Goal: Information Seeking & Learning: Learn about a topic

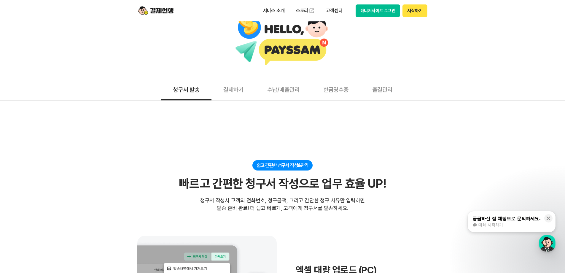
scroll to position [30, 0]
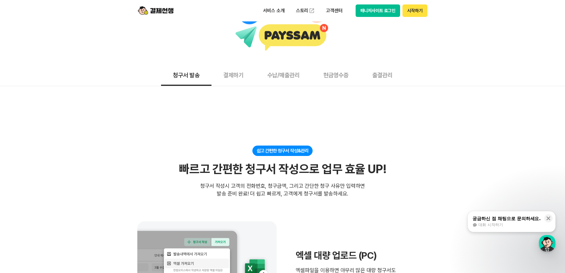
click at [193, 75] on button "청구서 발송" at bounding box center [186, 75] width 50 height 22
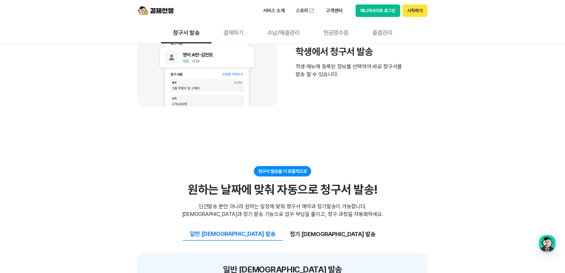
scroll to position [504, 0]
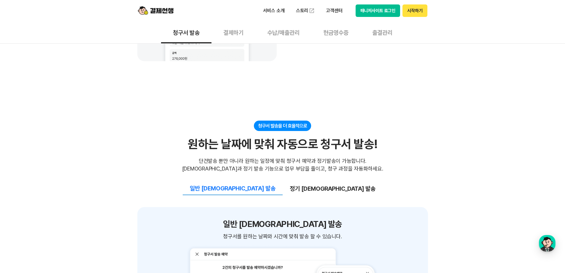
click at [287, 127] on div "청구서 발송을 더 효율적으로" at bounding box center [282, 125] width 57 height 10
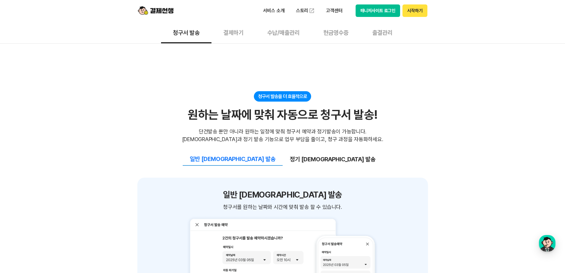
scroll to position [623, 0]
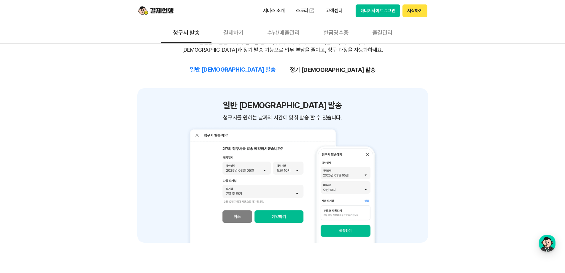
click at [313, 72] on button "정기 예약 발송" at bounding box center [333, 69] width 100 height 12
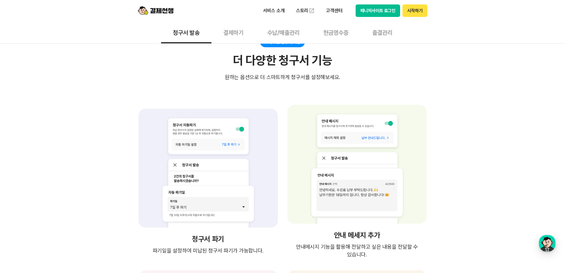
scroll to position [830, 0]
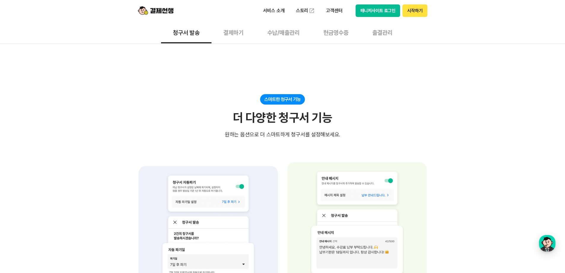
click at [293, 34] on button "수납/매출관리" at bounding box center [283, 32] width 56 height 22
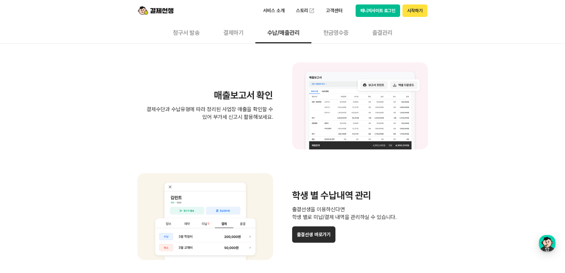
scroll to position [504, 0]
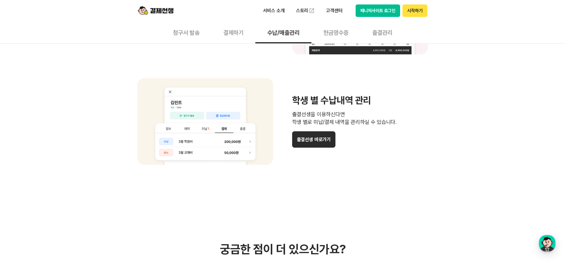
click at [318, 142] on button "출결선생 바로가기" at bounding box center [314, 139] width 44 height 16
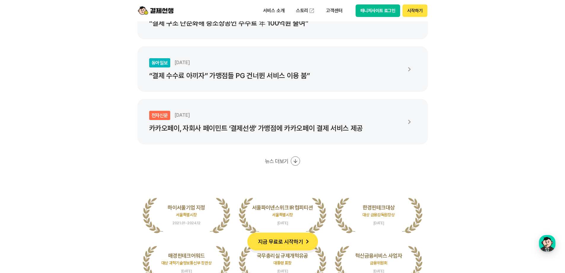
scroll to position [1068, 0]
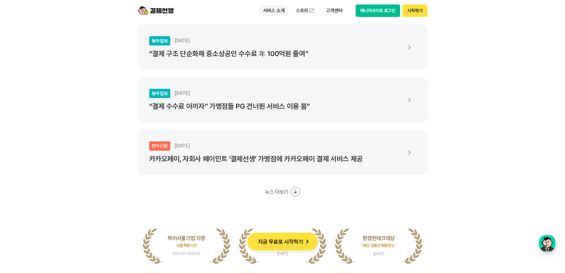
click at [271, 9] on p "서비스 소개" at bounding box center [274, 10] width 30 height 11
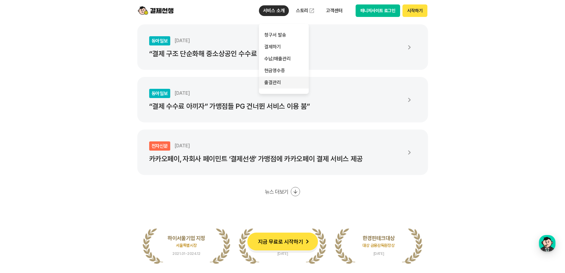
click at [275, 82] on link "출결관리" at bounding box center [284, 83] width 50 height 12
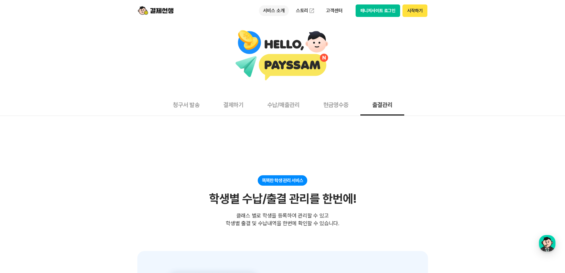
click at [276, 11] on p "서비스 소개" at bounding box center [274, 10] width 30 height 11
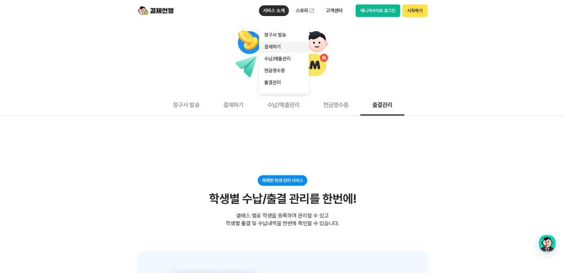
click at [277, 47] on link "결제하기" at bounding box center [284, 47] width 50 height 12
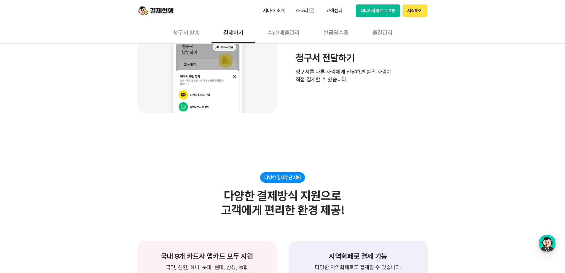
scroll to position [445, 0]
click at [212, 88] on img at bounding box center [206, 67] width 139 height 89
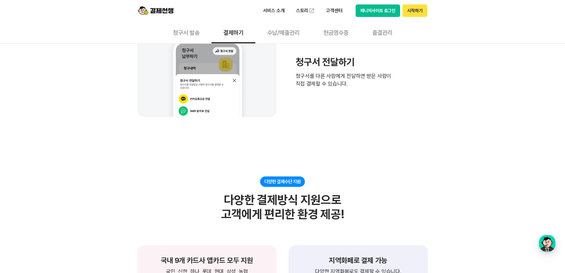
scroll to position [356, 0]
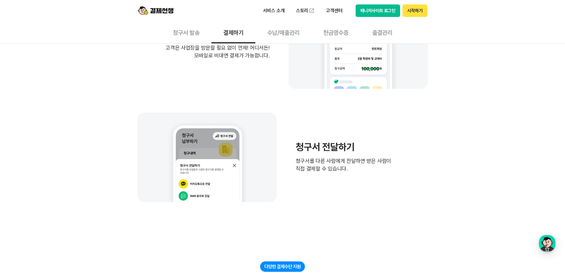
click at [325, 144] on h3 "청구서 전달하기" at bounding box center [344, 146] width 96 height 9
click at [331, 164] on p "청구서를 다른 사람에게 전달하면 받은 사람이 직접 결제할 수 있습니다." at bounding box center [344, 164] width 96 height 15
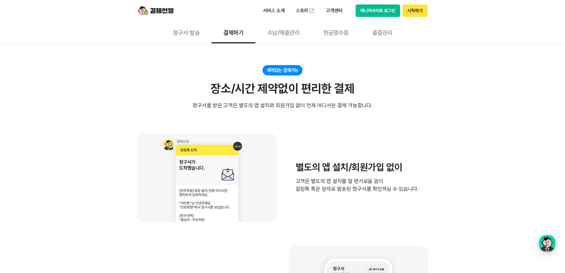
scroll to position [59, 0]
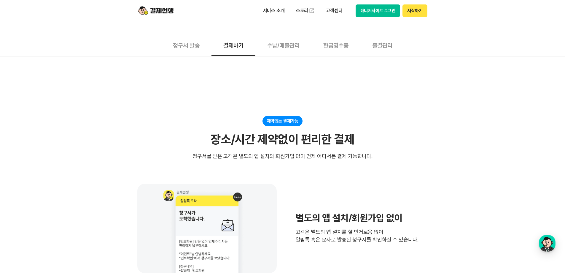
click at [332, 47] on button "현금영수증" at bounding box center [335, 45] width 49 height 22
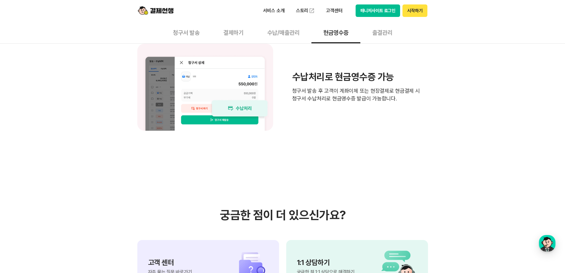
scroll to position [445, 0]
